Goal: Task Accomplishment & Management: Use online tool/utility

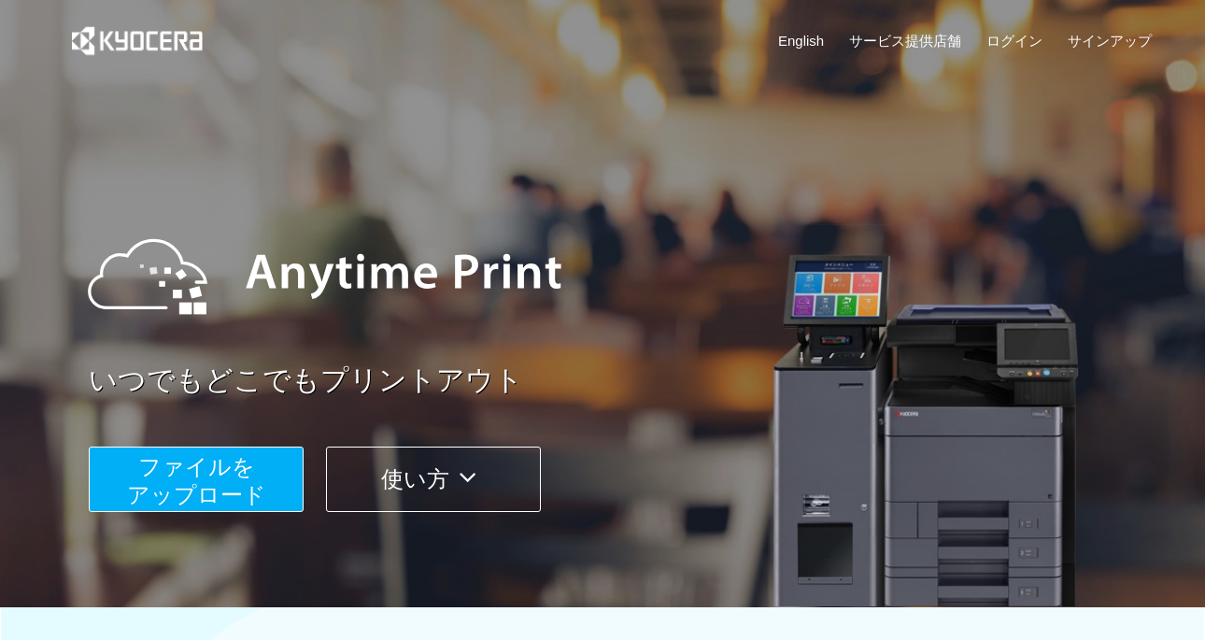
click at [214, 476] on span "ファイルを ​​アップロード" at bounding box center [196, 480] width 139 height 53
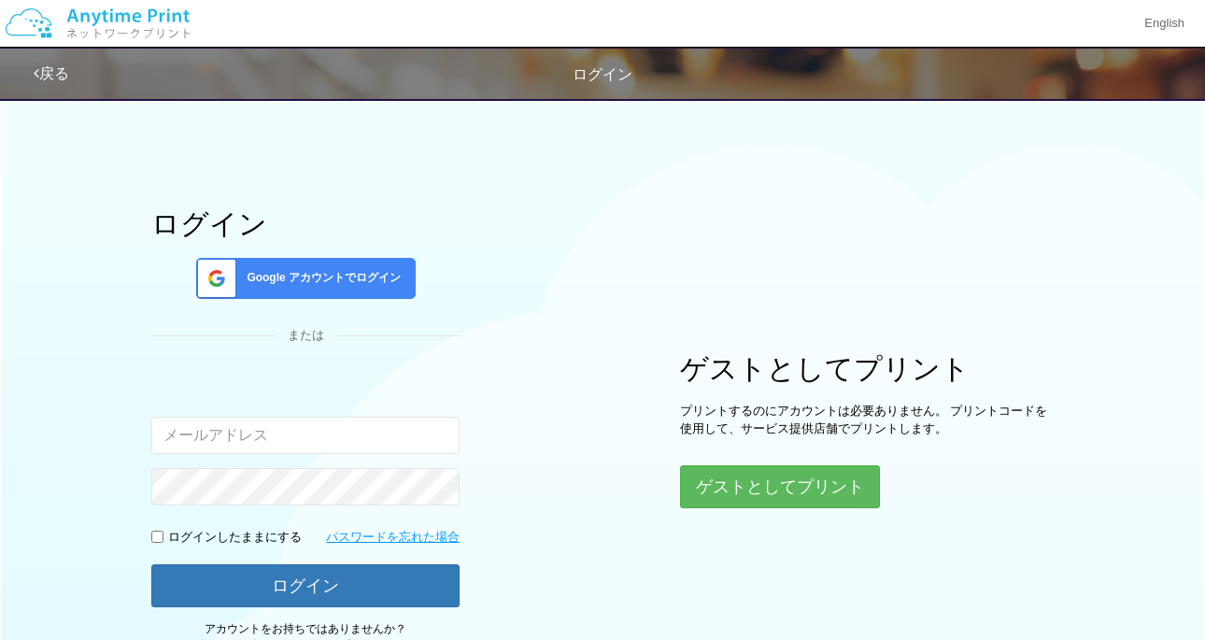
click at [309, 274] on span "Google アカウントでログイン" at bounding box center [320, 278] width 162 height 16
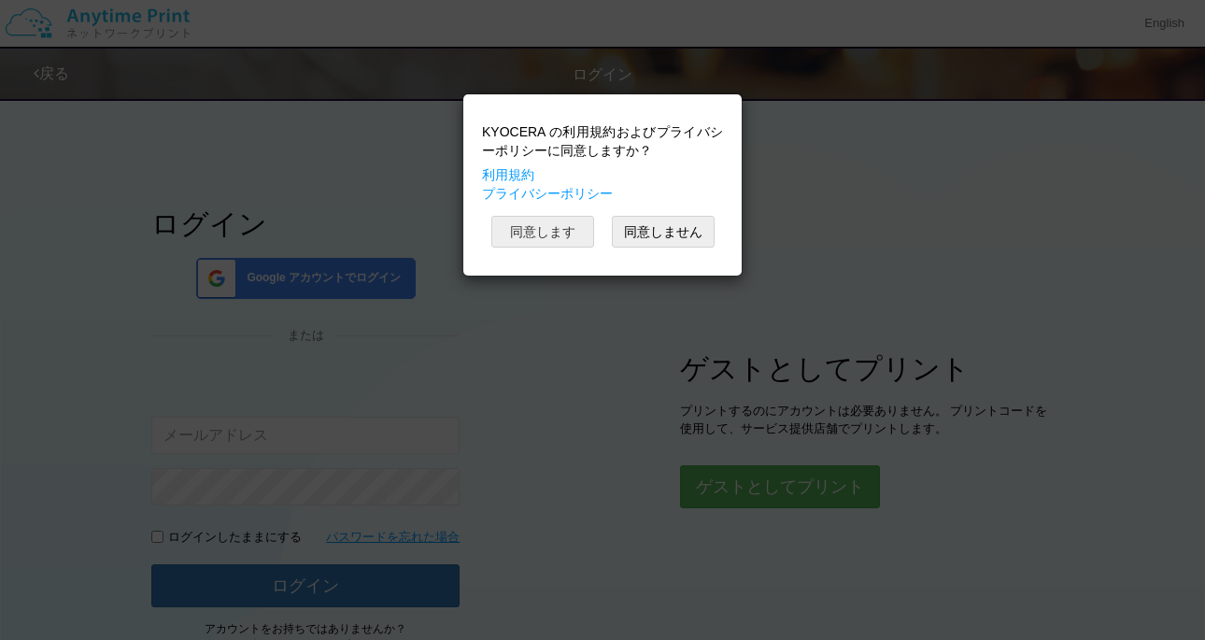
click at [547, 237] on button "同意します" at bounding box center [543, 232] width 103 height 32
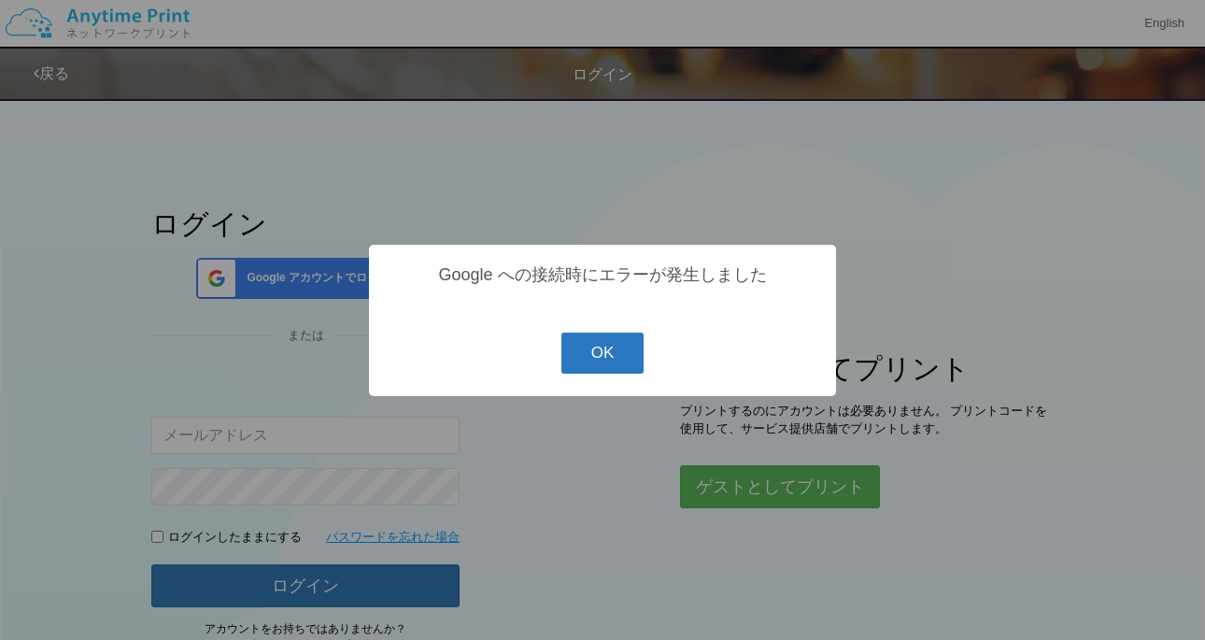
click at [594, 355] on button "OK" at bounding box center [603, 353] width 83 height 41
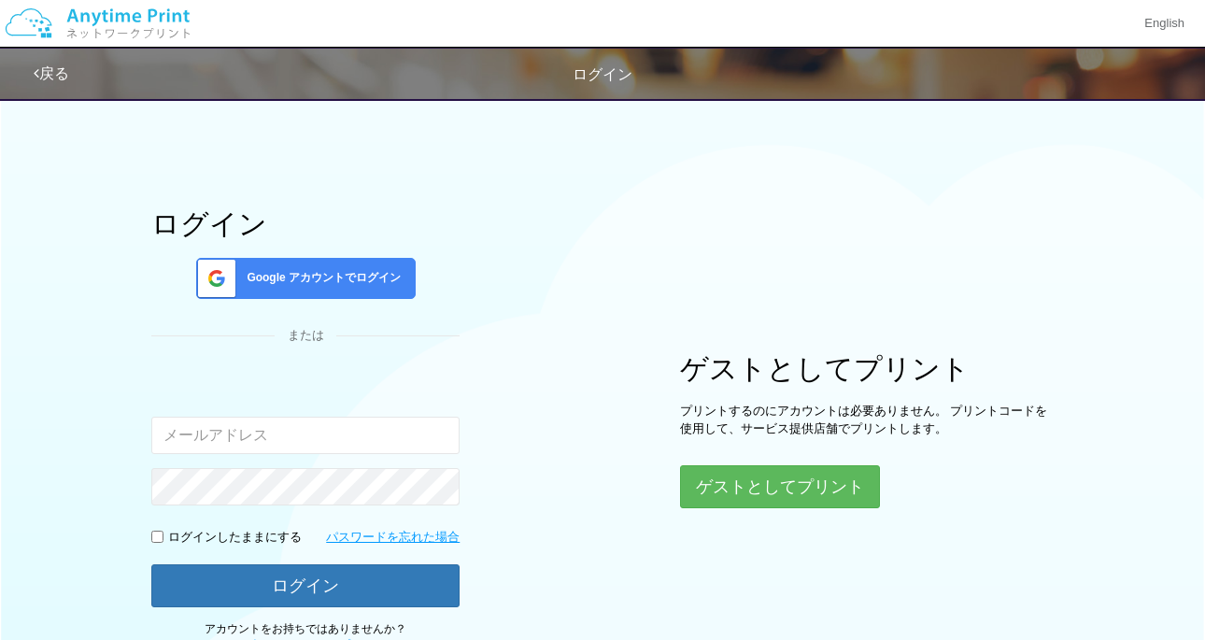
click at [320, 299] on div "ログイン Google アカウントでログイン または 入力されたメールアドレスまたはパスワードが正しくありません。 ログインしたままにする パスワードを忘れた…" at bounding box center [305, 431] width 308 height 446
click at [316, 289] on div "Google アカウントでログイン" at bounding box center [306, 278] width 220 height 41
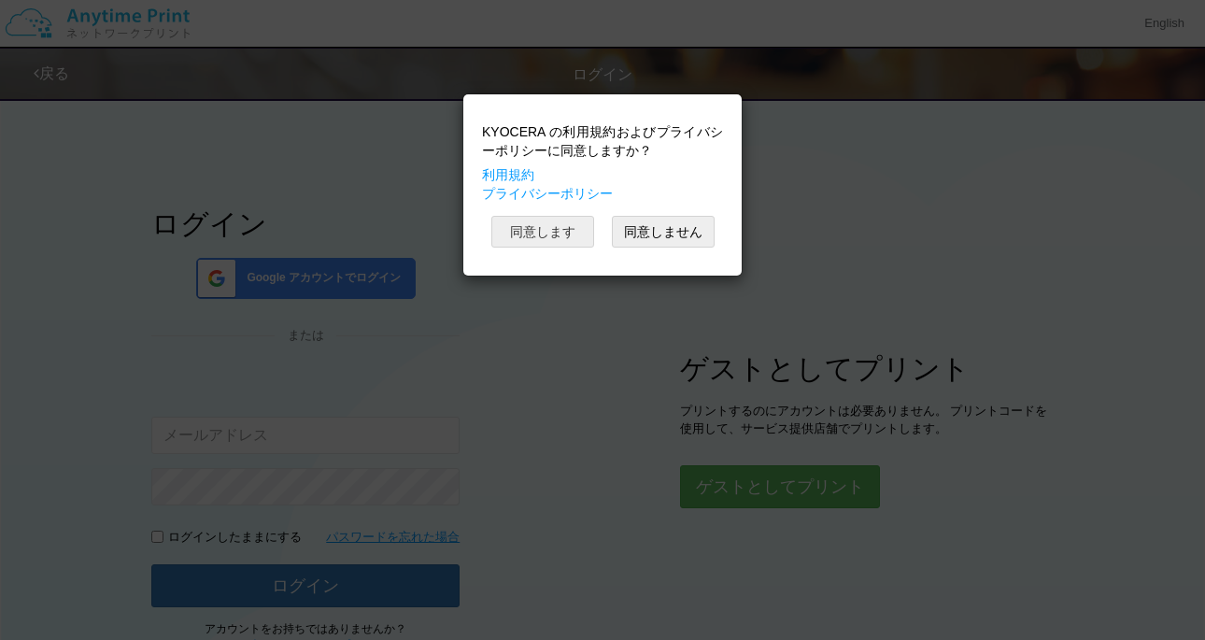
click at [551, 223] on button "同意します" at bounding box center [543, 232] width 103 height 32
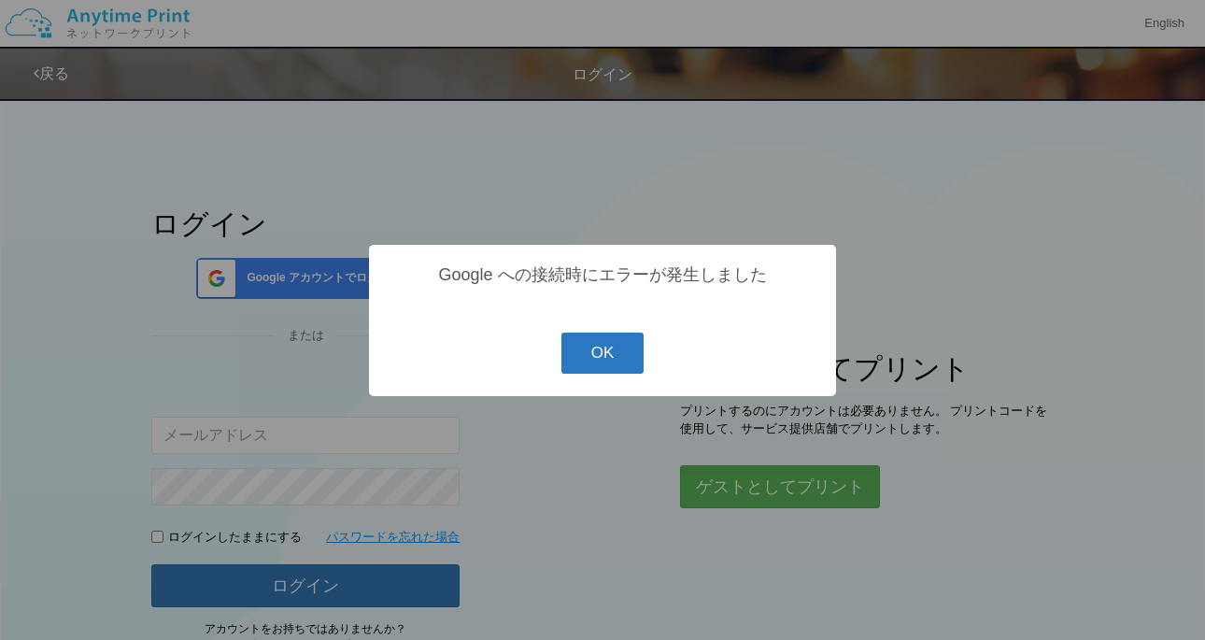
click at [618, 356] on button "OK" at bounding box center [603, 353] width 83 height 41
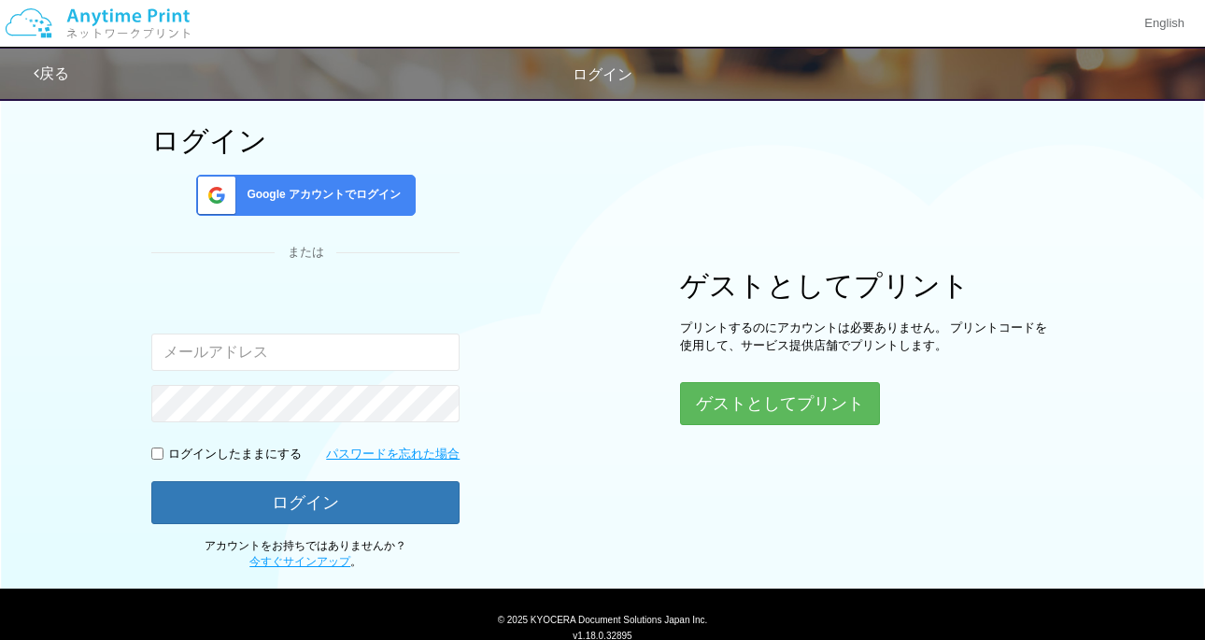
scroll to position [106, 0]
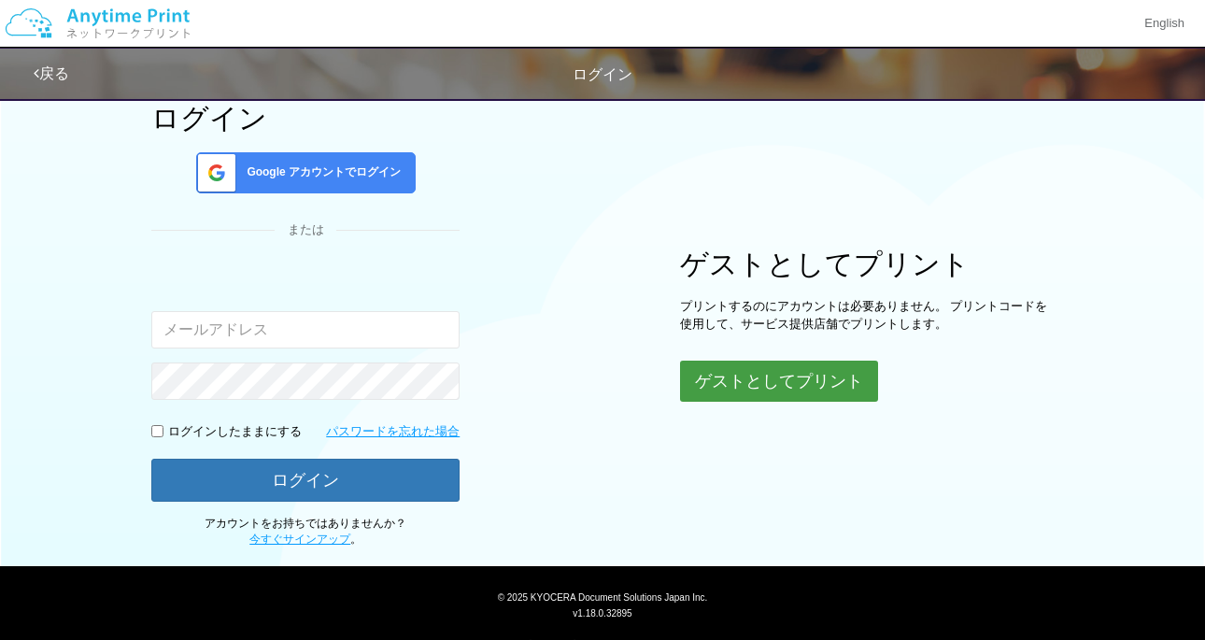
click at [757, 384] on button "ゲストとしてプリント" at bounding box center [779, 381] width 198 height 41
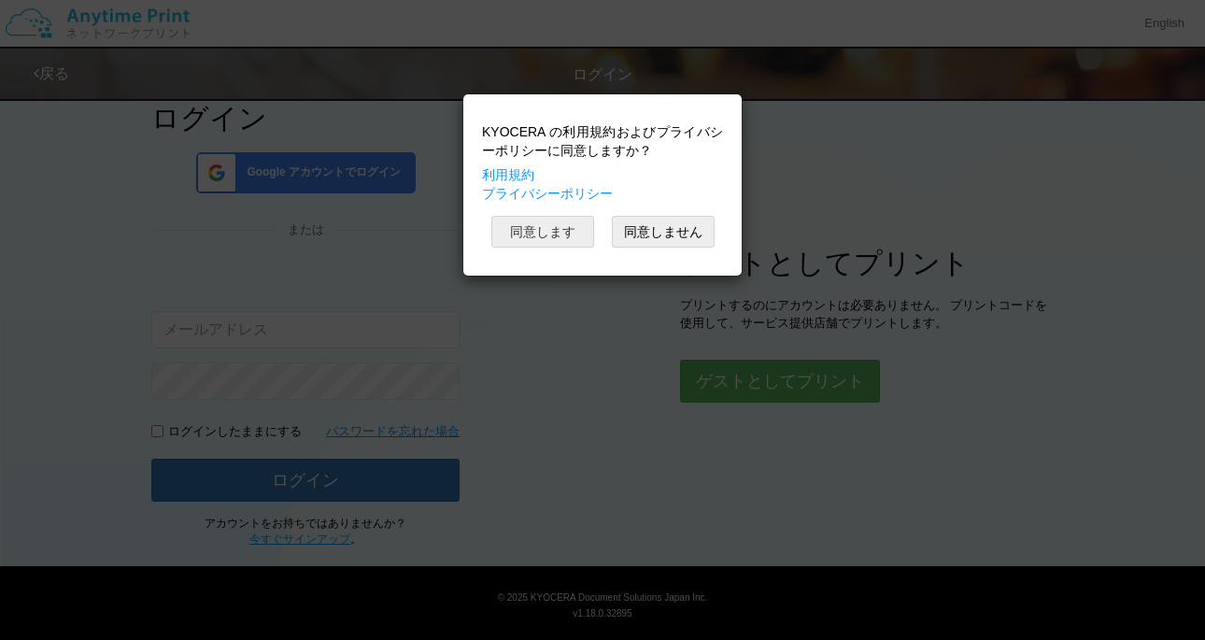
click at [574, 231] on button "同意します" at bounding box center [543, 232] width 103 height 32
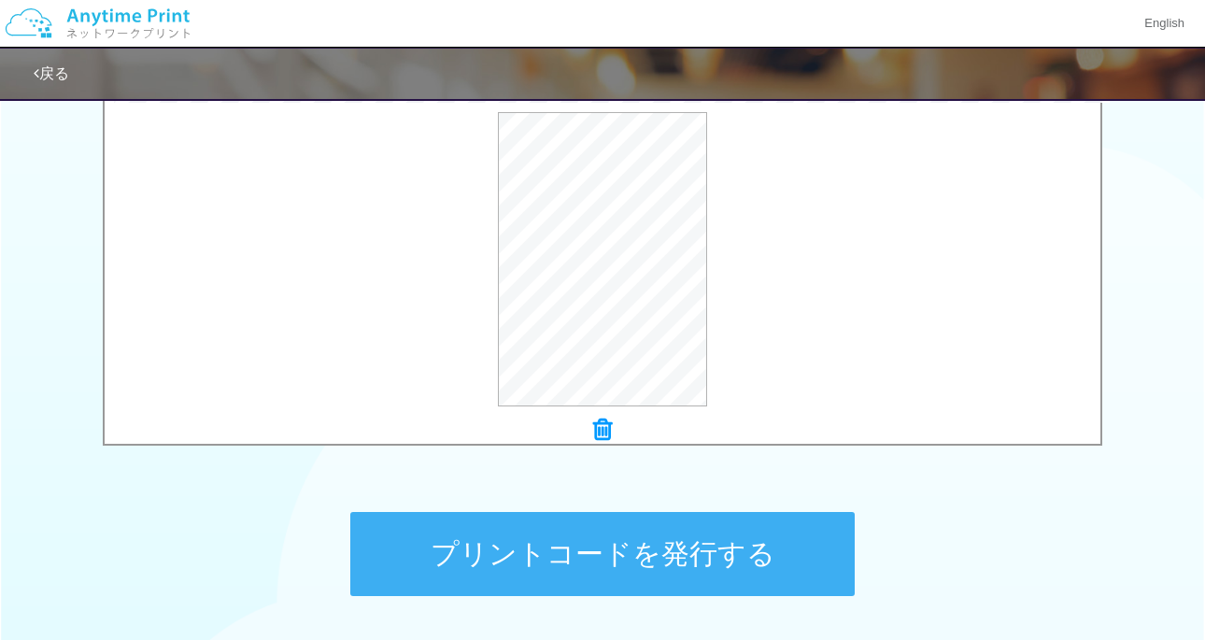
scroll to position [642, 0]
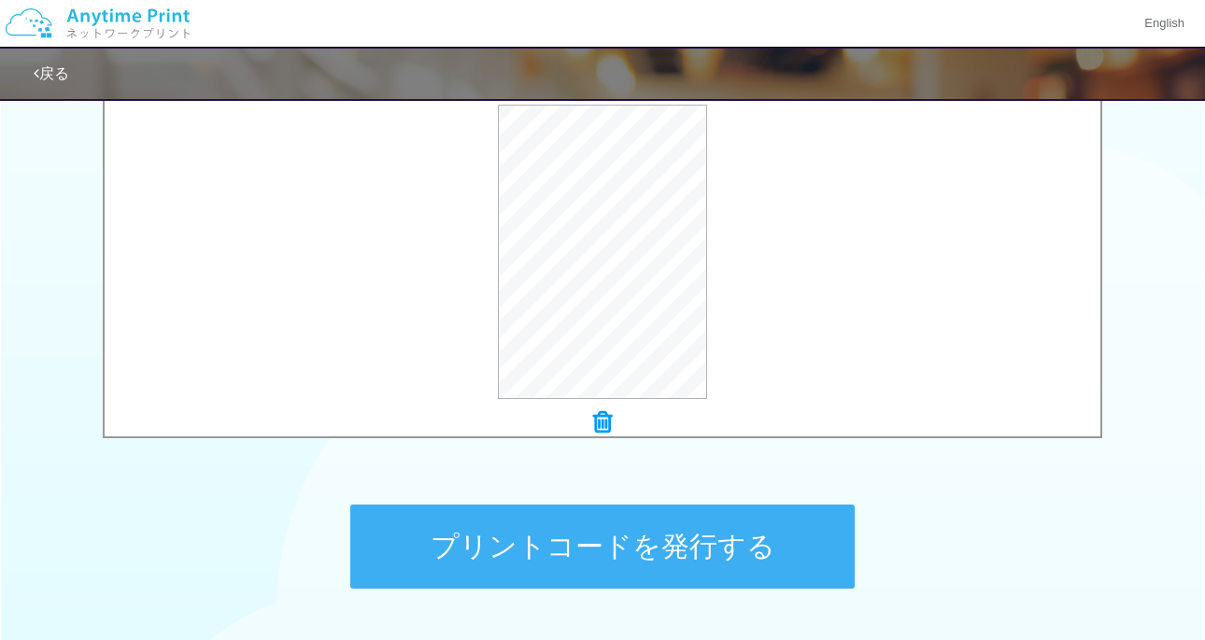
click at [615, 541] on button "プリントコードを発行する" at bounding box center [602, 547] width 505 height 84
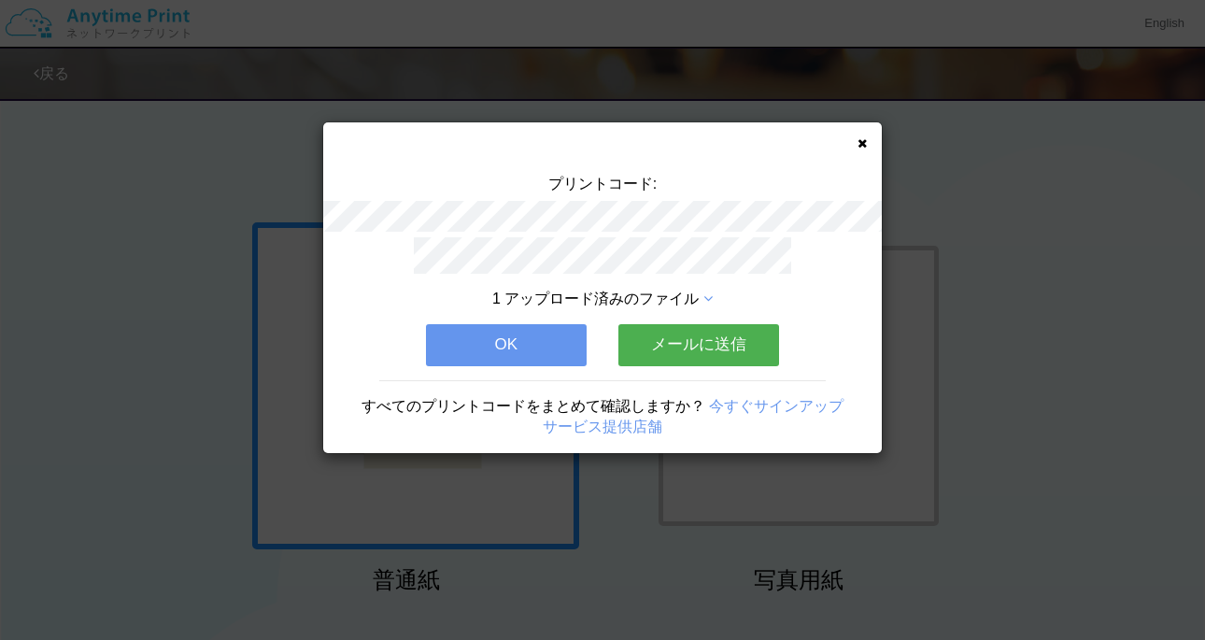
click at [675, 351] on button "メールに送信" at bounding box center [699, 344] width 161 height 41
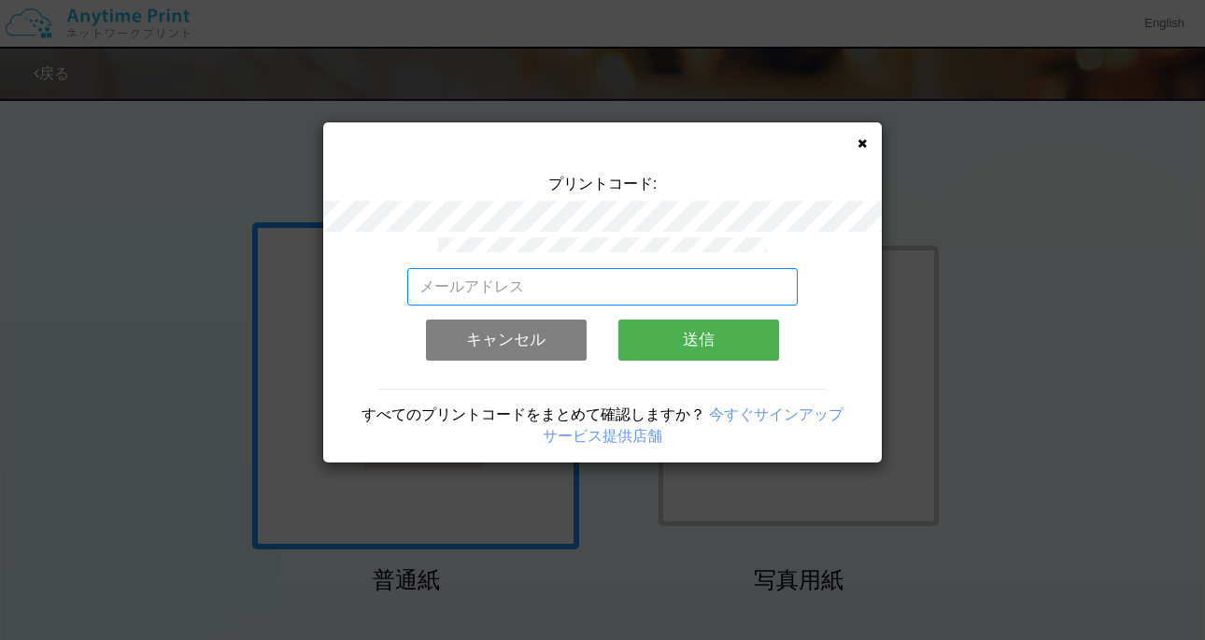
click at [552, 299] on input "email" at bounding box center [603, 286] width 392 height 37
type input "[EMAIL_ADDRESS][DOMAIN_NAME]"
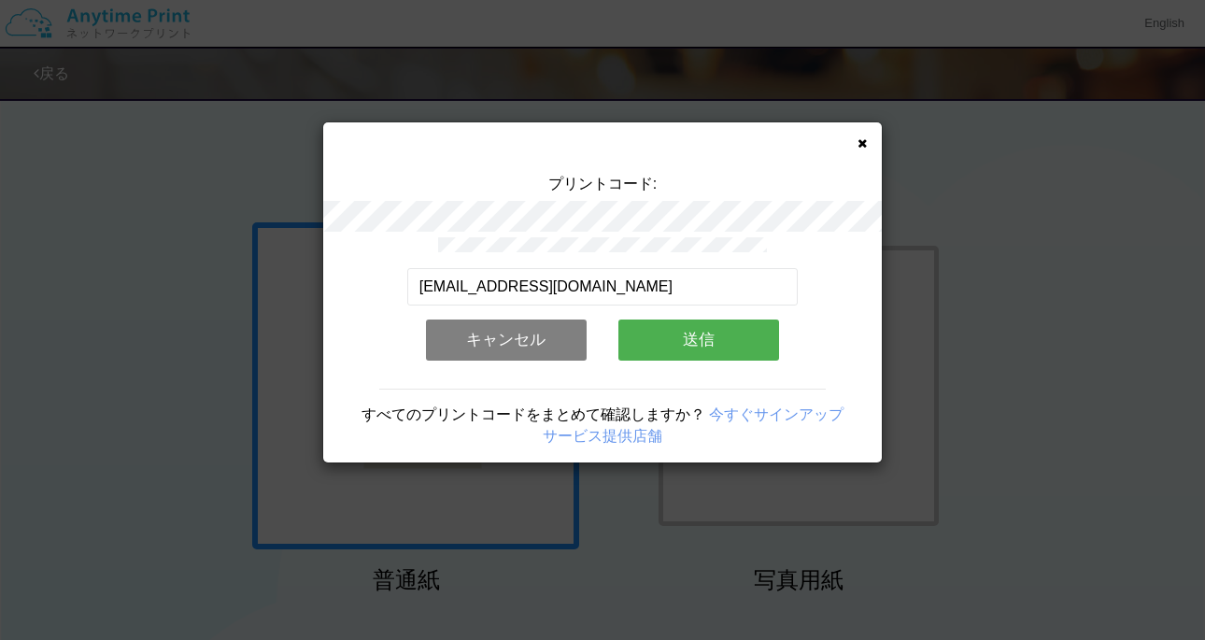
click at [659, 335] on button "送信" at bounding box center [699, 340] width 161 height 41
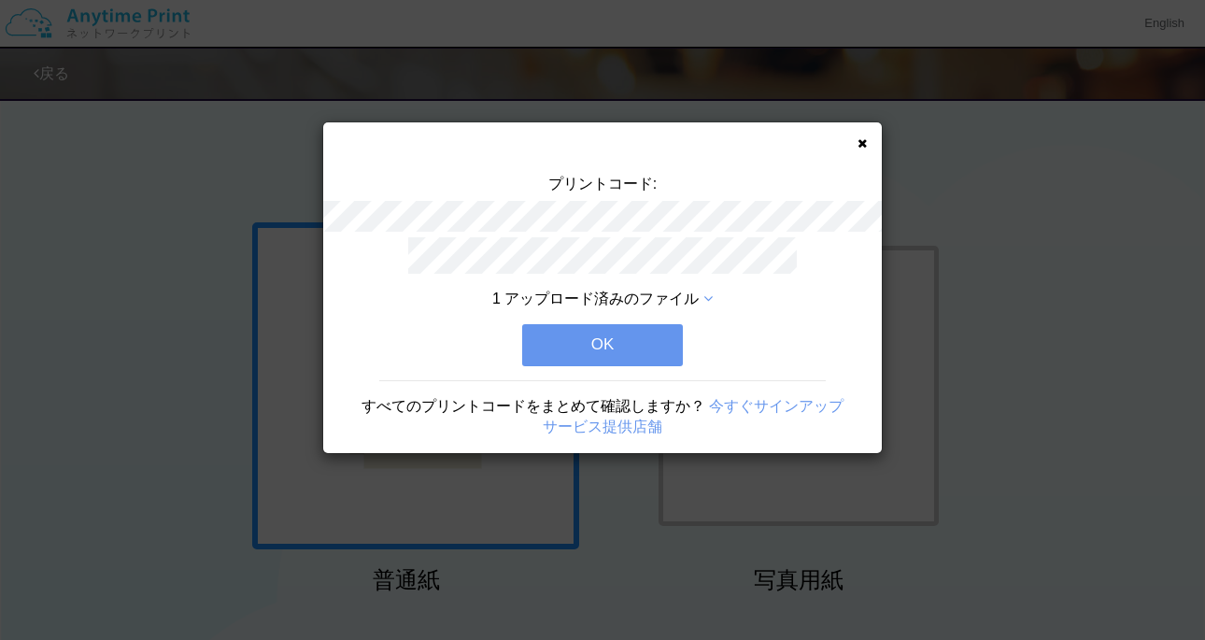
click at [620, 343] on button "OK" at bounding box center [602, 344] width 161 height 41
